Goal: Find specific page/section: Find specific page/section

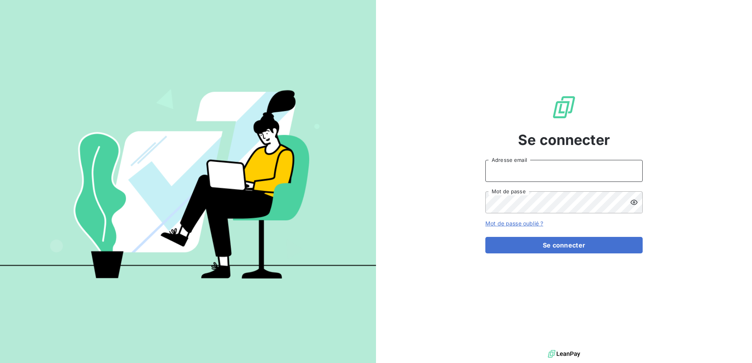
click at [540, 177] on input "Adresse email" at bounding box center [563, 171] width 157 height 22
type input "[PERSON_NAME][EMAIL_ADDRESS][DOMAIN_NAME]"
click at [485, 237] on button "Se connecter" at bounding box center [563, 245] width 157 height 17
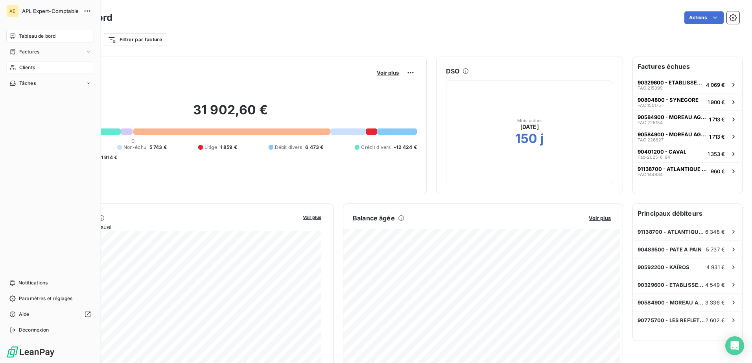
click at [28, 64] on span "Clients" at bounding box center [27, 67] width 16 height 7
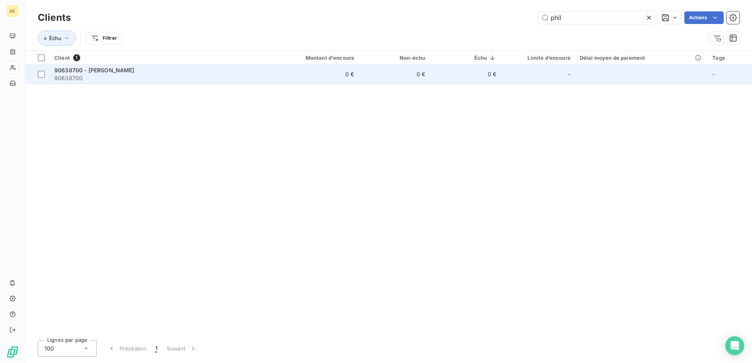
type input "phil"
click at [135, 69] on span "90638700 - [PERSON_NAME]" at bounding box center [94, 70] width 80 height 7
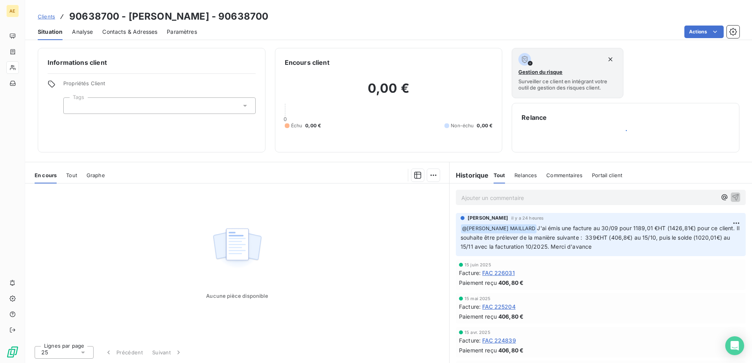
click at [76, 176] on span "Tout" at bounding box center [71, 175] width 11 height 6
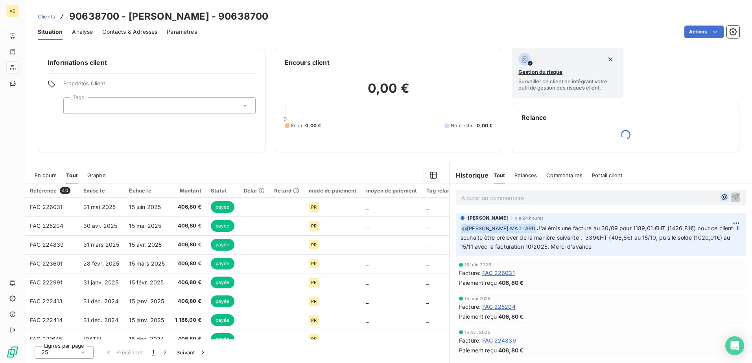
click at [722, 196] on icon "button" at bounding box center [725, 198] width 6 height 6
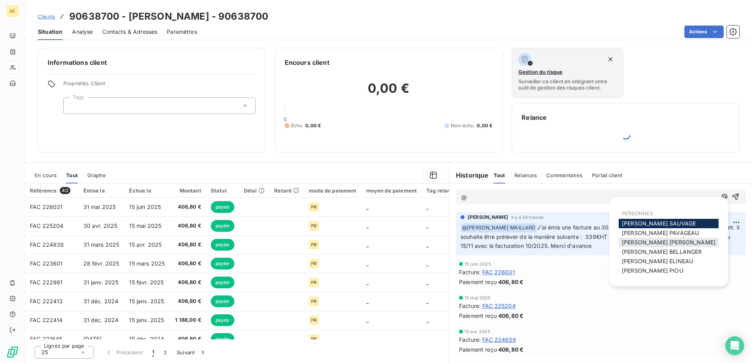
click at [667, 243] on span "[PERSON_NAME] MAILLARD" at bounding box center [669, 242] width 94 height 7
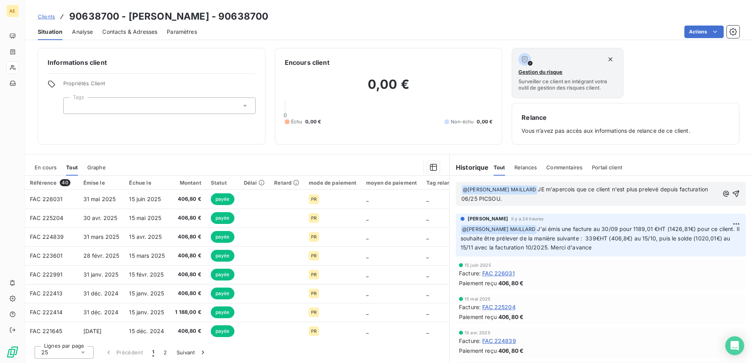
click at [545, 189] on span "JE m'apercois que ce client n'est plus prelevé depuis facturation 06/25 PICSOU." at bounding box center [585, 194] width 248 height 16
click at [529, 197] on p "﻿ @ [PERSON_NAME] MAILLARD ﻿ Je m'apercois que ce client n'est plus prélevé dep…" at bounding box center [589, 194] width 257 height 18
click at [624, 199] on p "﻿ @ [PERSON_NAME] MAILLARD ﻿ Je m'aperçois que ce client n'est plus prélevé dep…" at bounding box center [590, 194] width 258 height 18
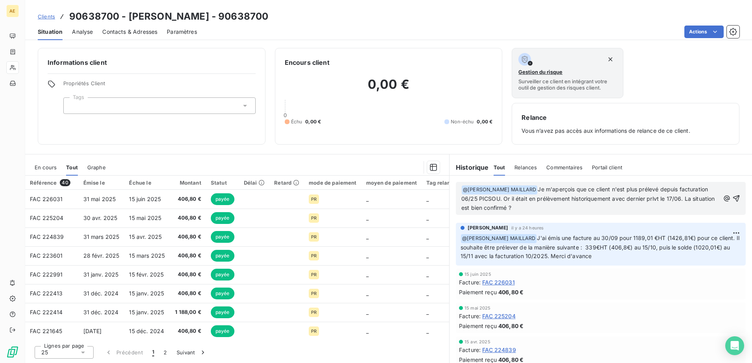
click at [531, 209] on span "Je m'aperçois que ce client n'est plus prélevé depuis facturation 06/25 PICSOU.…" at bounding box center [588, 198] width 255 height 25
click at [543, 210] on p "﻿ @ [PERSON_NAME] MAILLARD ﻿ Je m'aperçois que ce client n'est plus prélevé dep…" at bounding box center [590, 199] width 258 height 28
drag, startPoint x: 543, startPoint y: 210, endPoint x: 568, endPoint y: 210, distance: 24.4
click at [568, 210] on p "﻿ @ [PERSON_NAME] MAILLARD ﻿ Je m'aperçois que ce client n'est plus prélevé dep…" at bounding box center [590, 199] width 258 height 28
drag, startPoint x: 599, startPoint y: 208, endPoint x: 611, endPoint y: 212, distance: 12.3
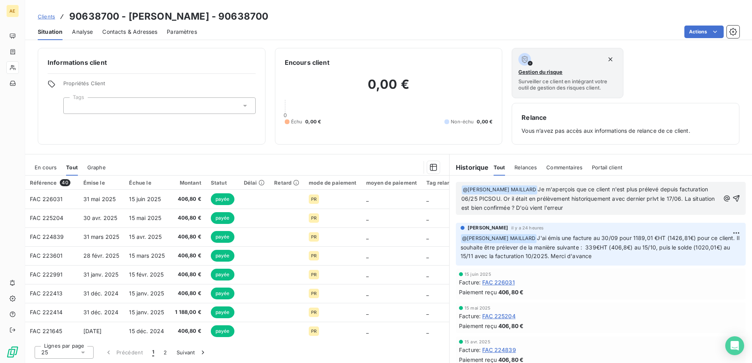
click at [600, 209] on p "﻿ @ [PERSON_NAME] MAILLARD ﻿ Je m'aperçois que ce client n'est plus prélevé dep…" at bounding box center [590, 199] width 258 height 28
drag, startPoint x: 678, startPoint y: 209, endPoint x: 544, endPoint y: 208, distance: 134.1
click at [544, 208] on p "﻿ @ [PERSON_NAME] MAILLARD ﻿ Je m'aperçois que ce client n'est plus prélevé dep…" at bounding box center [590, 199] width 258 height 28
click at [680, 207] on p "﻿ @ [PERSON_NAME] MAILLARD ﻿ Je m'aperçois que ce client n'est plus prélevé dep…" at bounding box center [590, 199] width 258 height 28
click at [688, 206] on p "﻿ @ [PERSON_NAME] MAILLARD ﻿ Je m'aperçois que ce client n'est plus prélevé dep…" at bounding box center [590, 199] width 258 height 28
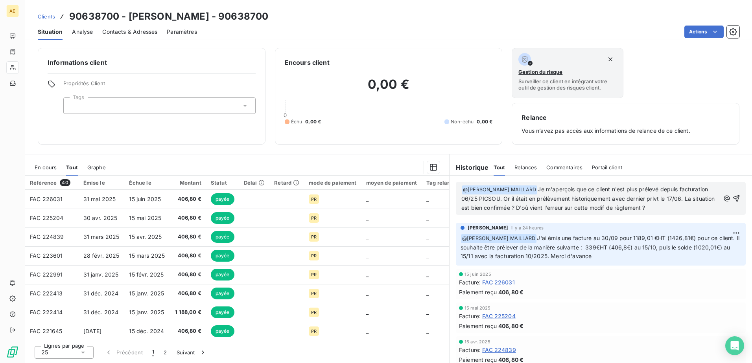
drag, startPoint x: 684, startPoint y: 208, endPoint x: 542, endPoint y: 209, distance: 141.6
click at [542, 209] on p "﻿ @ [PERSON_NAME] MAILLARD ﻿ Je m'aperçois que ce client n'est plus prélevé dep…" at bounding box center [590, 199] width 258 height 28
click at [549, 208] on span "Je m'aperçois que ce client n'est plus prélevé depuis facturation 06/25 PICSOU.…" at bounding box center [588, 198] width 255 height 25
click at [601, 205] on span "Je m'aperçois que ce client n'est plus prélevé depuis facturation 06/25 PICSOU.…" at bounding box center [588, 198] width 255 height 25
click at [574, 209] on span "Je m'aperçois que ce client n'est plus prélevé depuis facturation 06/25 PICSOU.…" at bounding box center [588, 198] width 255 height 25
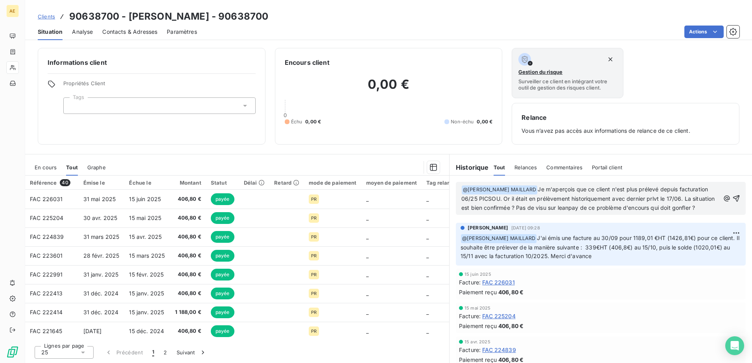
click at [607, 208] on span "Je m'aperçois que ce client n'est plus prélevé depuis facturation 06/25 PICSOU.…" at bounding box center [588, 198] width 255 height 25
click at [541, 213] on p "﻿ @ [PERSON_NAME] MAILLARD ﻿ Je m'aperçois que ce client n'est plus prélevé dep…" at bounding box center [590, 199] width 258 height 28
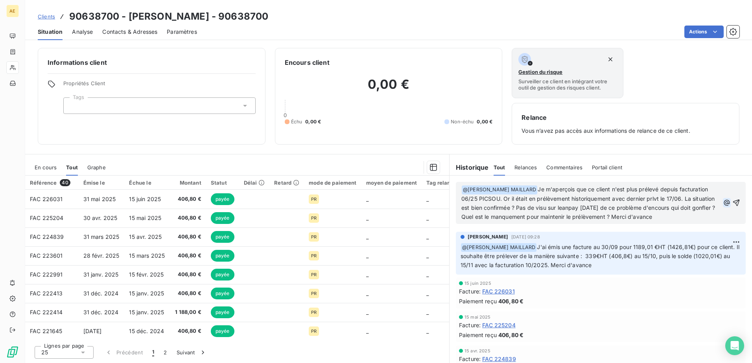
click at [723, 204] on icon "button" at bounding box center [727, 203] width 8 height 8
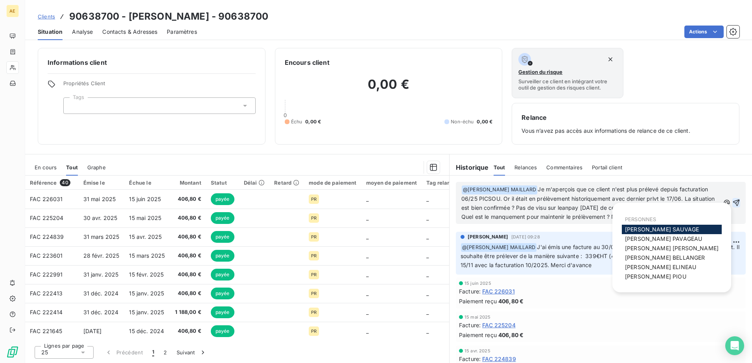
click at [733, 202] on icon "button" at bounding box center [736, 203] width 7 height 7
